Goal: Information Seeking & Learning: Learn about a topic

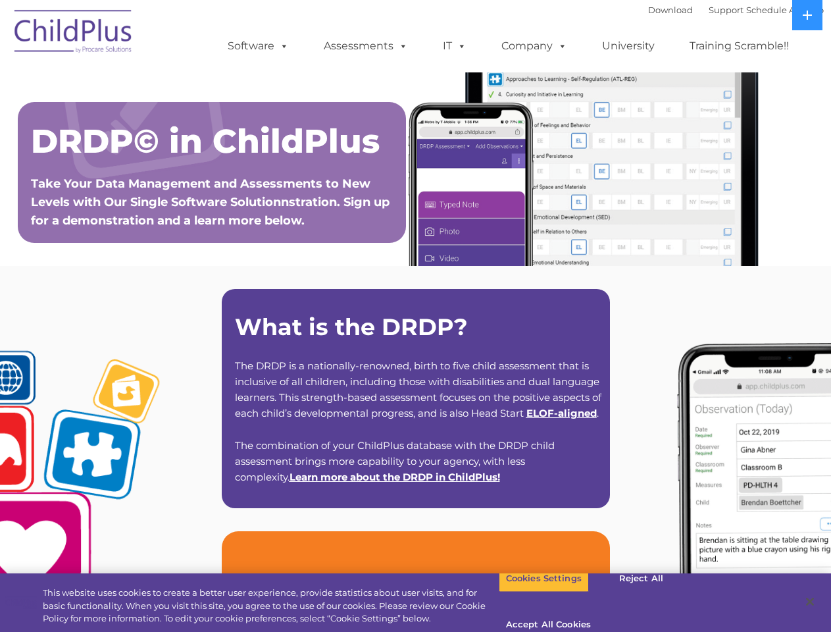
click at [415, 316] on strong "What is the DRDP?" at bounding box center [351, 327] width 233 height 28
click at [282, 45] on span at bounding box center [281, 45] width 14 height 13
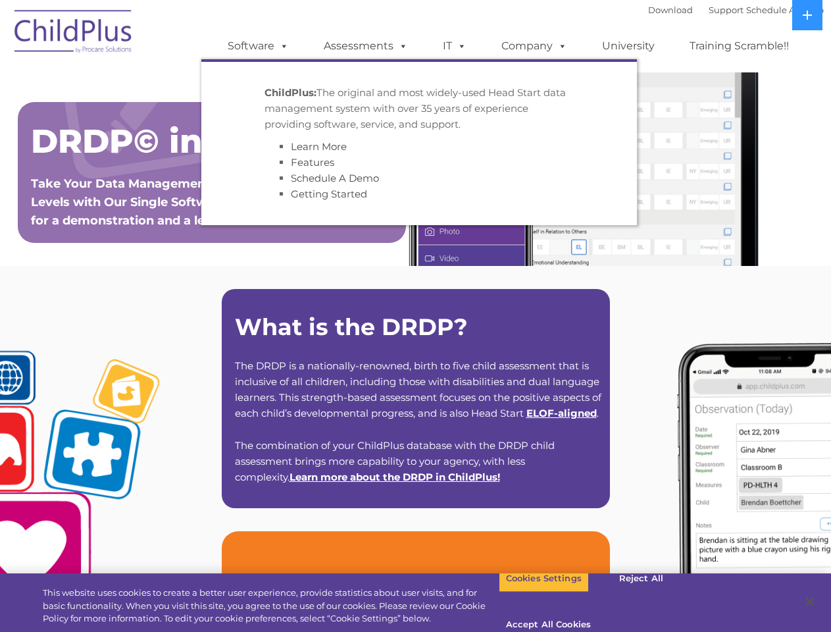
click at [401, 45] on span at bounding box center [401, 45] width 14 height 13
click at [455, 46] on span at bounding box center [459, 45] width 14 height 13
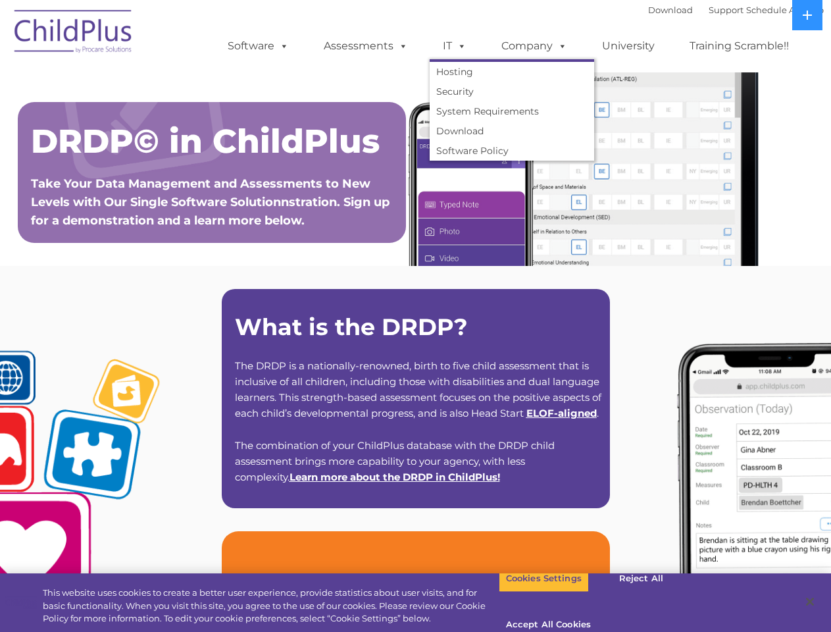
click at [459, 45] on span at bounding box center [459, 45] width 14 height 13
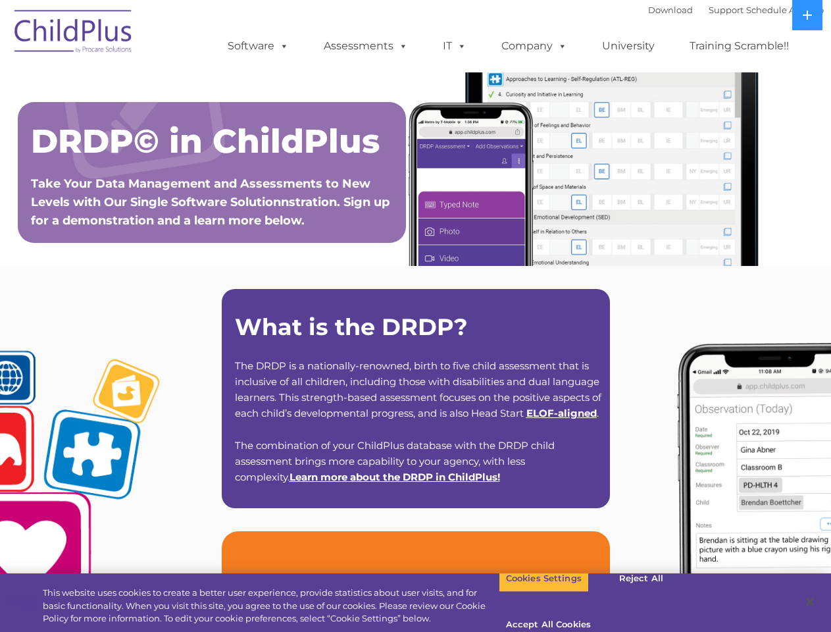
click at [534, 46] on link "Company" at bounding box center [534, 46] width 92 height 26
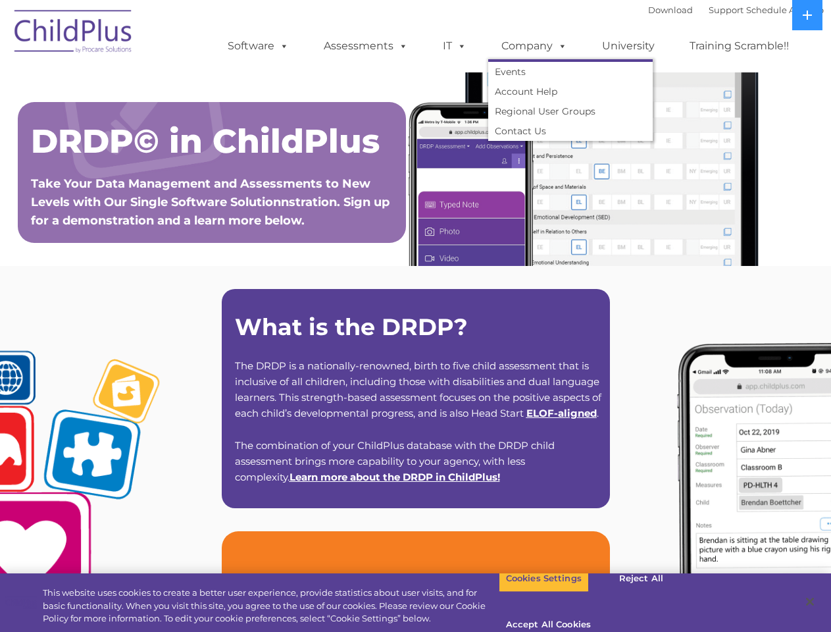
click at [559, 45] on span at bounding box center [560, 45] width 14 height 13
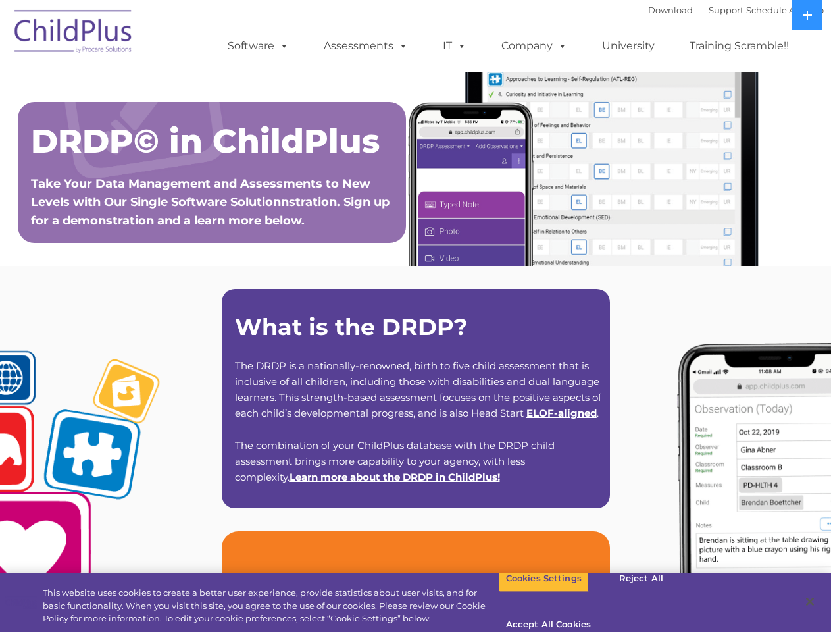
click at [808, 15] on icon at bounding box center [807, 15] width 9 height 9
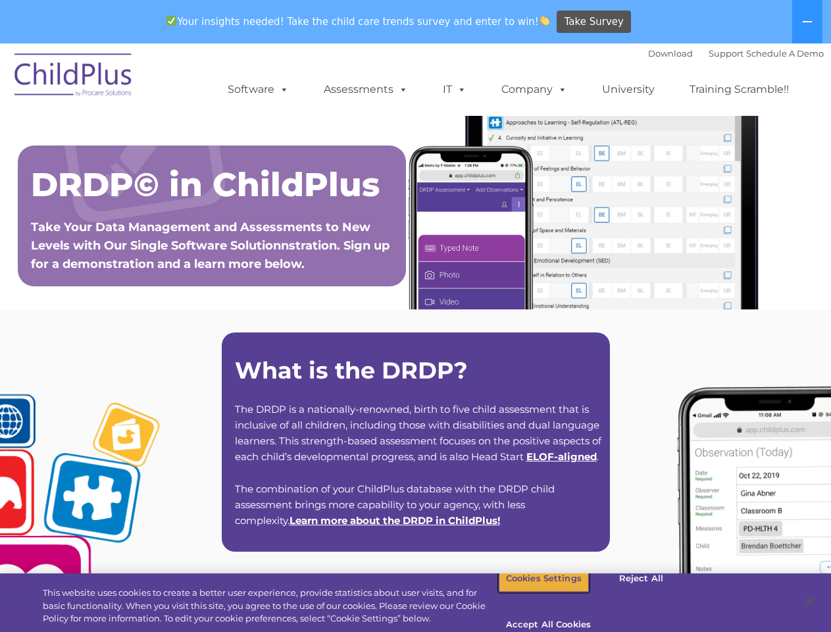
click at [534, 592] on button "Cookies Settings" at bounding box center [544, 579] width 90 height 28
